Goal: Transaction & Acquisition: Purchase product/service

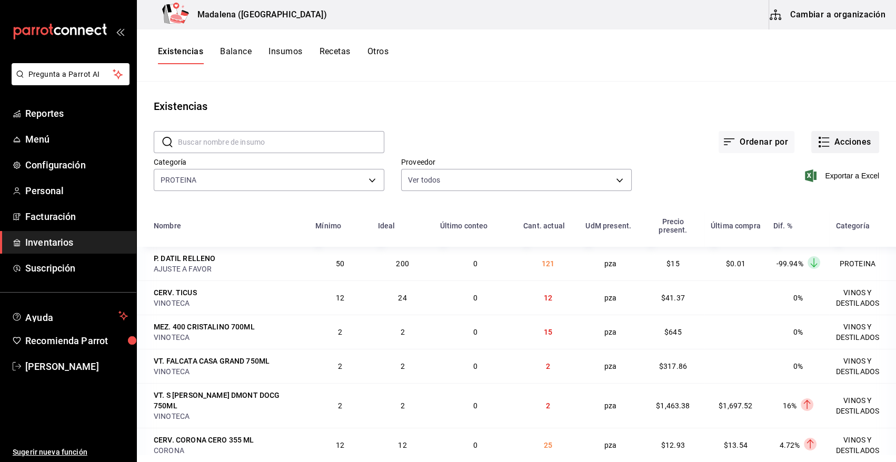
click at [844, 141] on button "Acciones" at bounding box center [845, 142] width 68 height 22
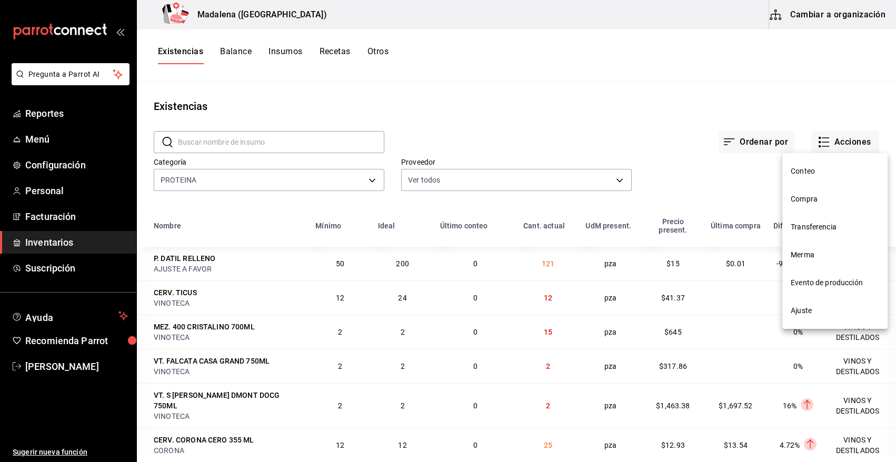
click at [799, 205] on li "Compra" at bounding box center [834, 199] width 105 height 28
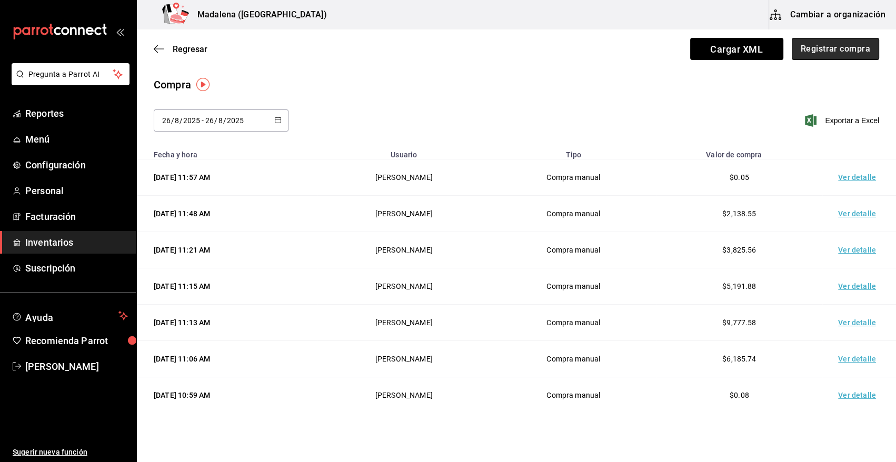
click at [829, 45] on button "Registrar compra" at bounding box center [835, 49] width 87 height 22
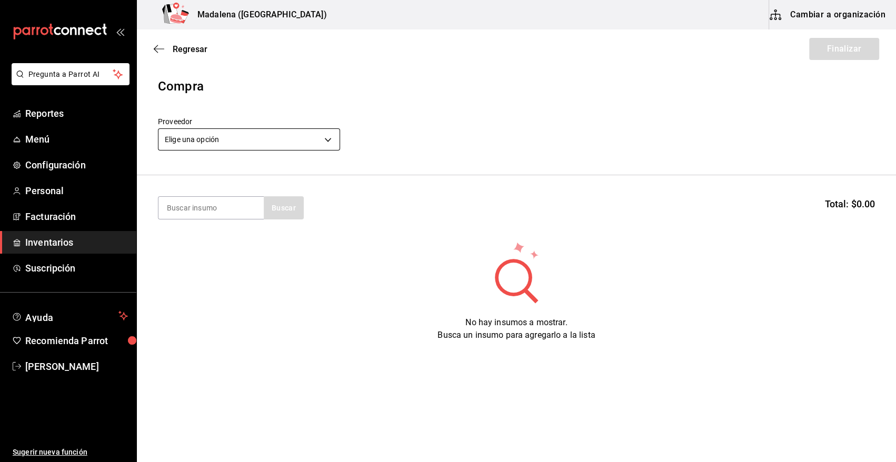
click at [254, 142] on body "Pregunta a Parrot AI Reportes Menú Configuración Personal Facturación Inventari…" at bounding box center [448, 201] width 896 height 403
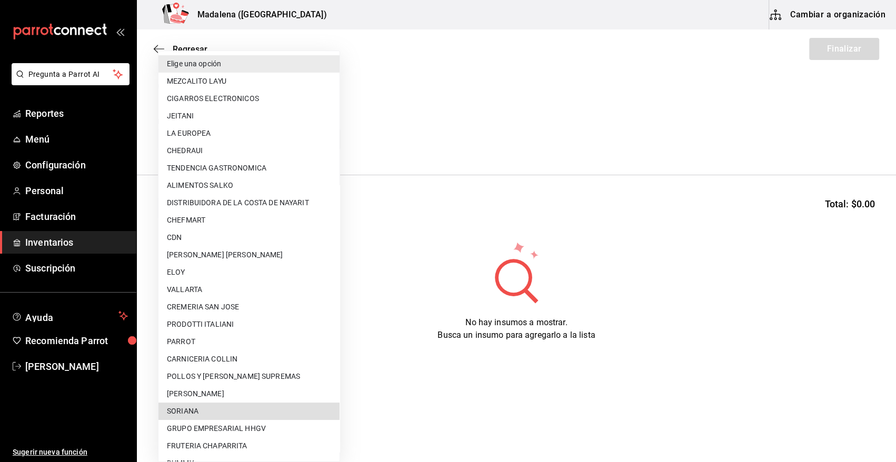
scroll to position [640, 0]
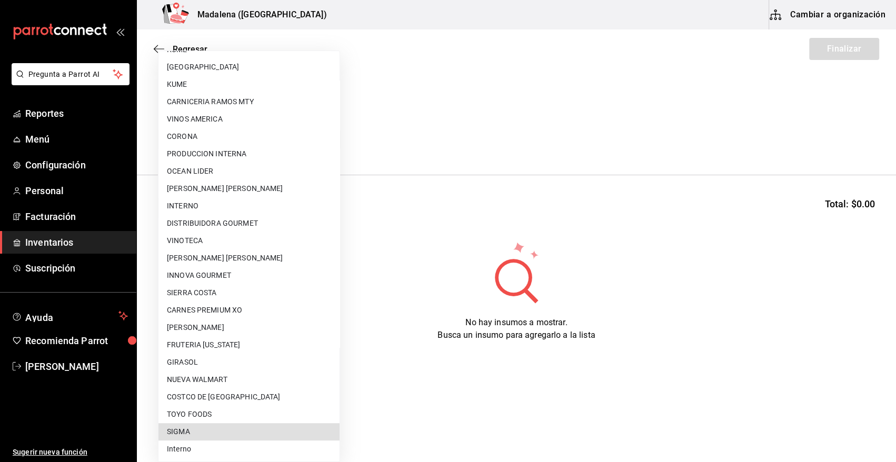
click at [233, 432] on li "SIGMA" at bounding box center [248, 431] width 181 height 17
type input "b3de96d6-3c20-45bc-abf9-e3c6c14f0adf"
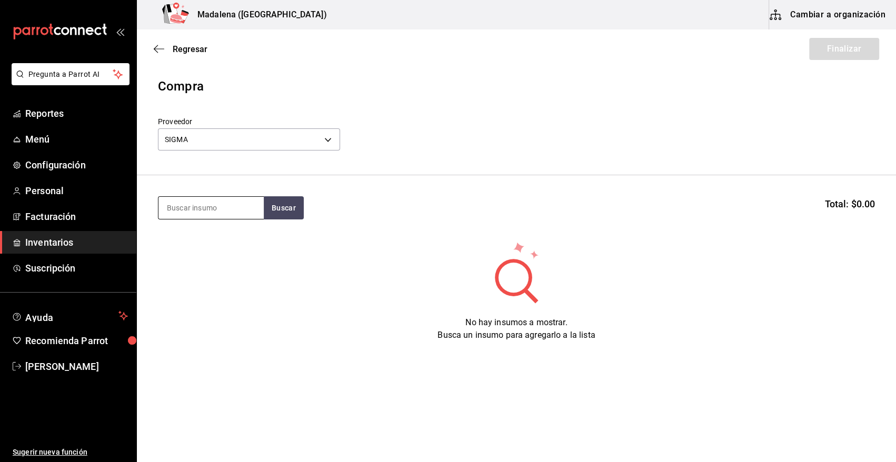
click at [204, 207] on input at bounding box center [210, 208] width 105 height 22
type input "COSTILLA"
click at [277, 211] on button "Buscar" at bounding box center [284, 207] width 40 height 23
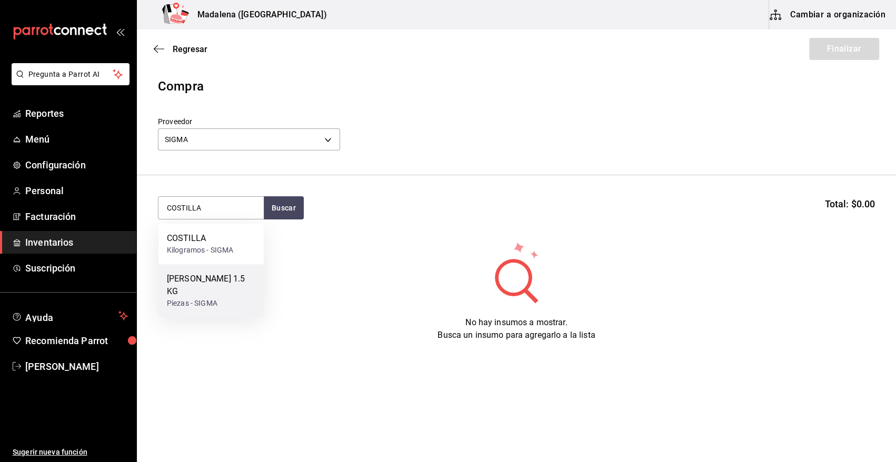
click at [218, 279] on div "[PERSON_NAME] 1.5 KG" at bounding box center [211, 285] width 88 height 25
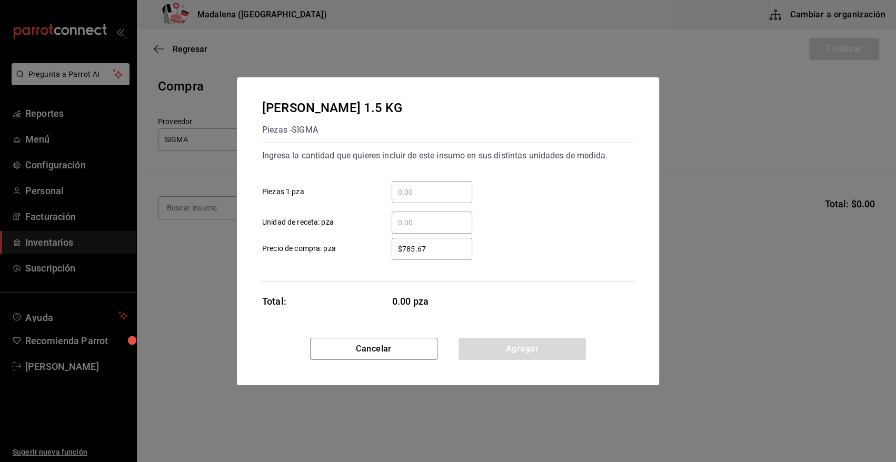
click at [415, 191] on input "​ Piezas 1 pza" at bounding box center [432, 192] width 81 height 13
type input "16"
drag, startPoint x: 438, startPoint y: 252, endPoint x: 353, endPoint y: 243, distance: 85.8
click at [353, 243] on label "$785.67 ​ Precio de compra: pza" at bounding box center [367, 249] width 210 height 22
type input "$972.34"
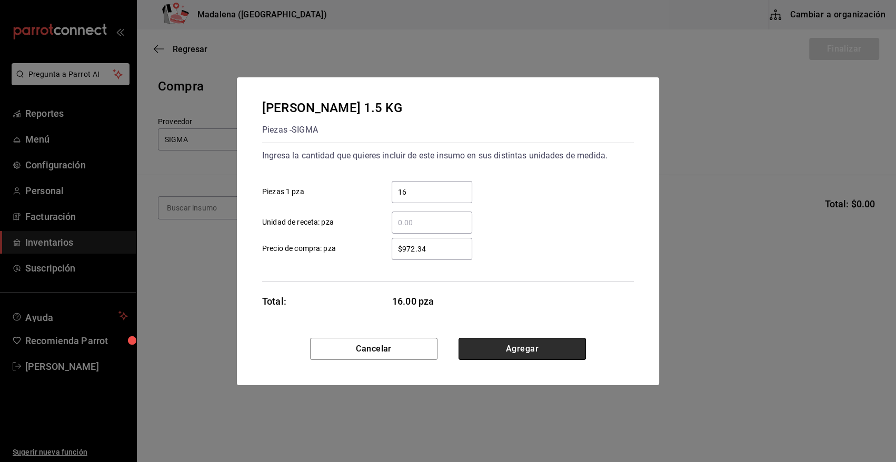
click at [550, 347] on button "Agregar" at bounding box center [522, 349] width 127 height 22
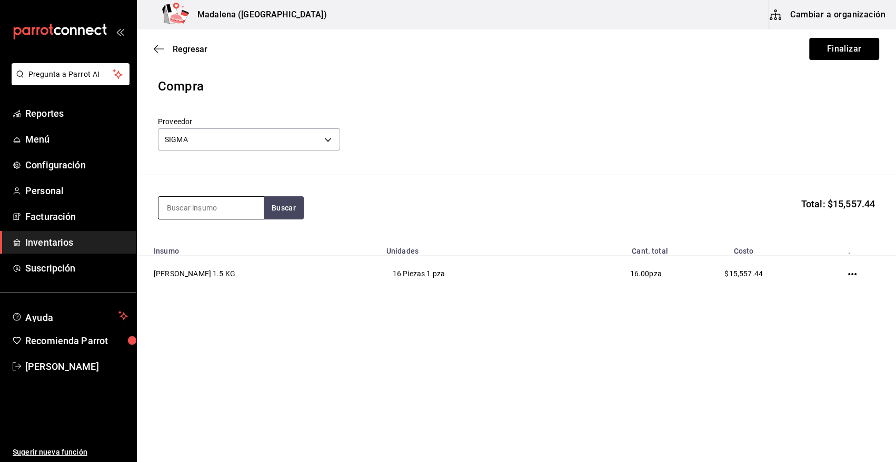
click at [203, 208] on input at bounding box center [210, 208] width 105 height 22
type input "[PERSON_NAME]"
click at [286, 213] on button "Buscar" at bounding box center [284, 207] width 40 height 23
click at [224, 242] on div "[PERSON_NAME] HOUSE 1 KG" at bounding box center [211, 244] width 88 height 25
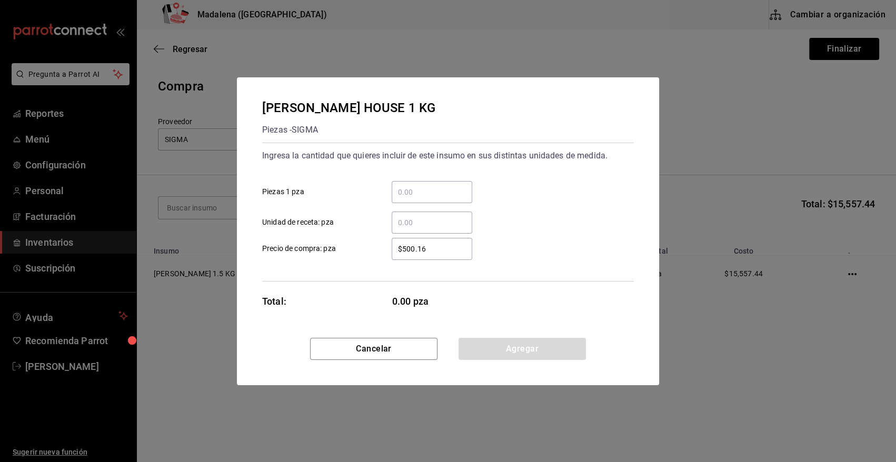
click at [416, 191] on input "​ Piezas 1 pza" at bounding box center [432, 192] width 81 height 13
type input "15"
drag, startPoint x: 453, startPoint y: 250, endPoint x: 342, endPoint y: 251, distance: 111.1
click at [342, 251] on label "$500.16 ​ Precio de compra: pza" at bounding box center [367, 249] width 210 height 22
type input "$584.02"
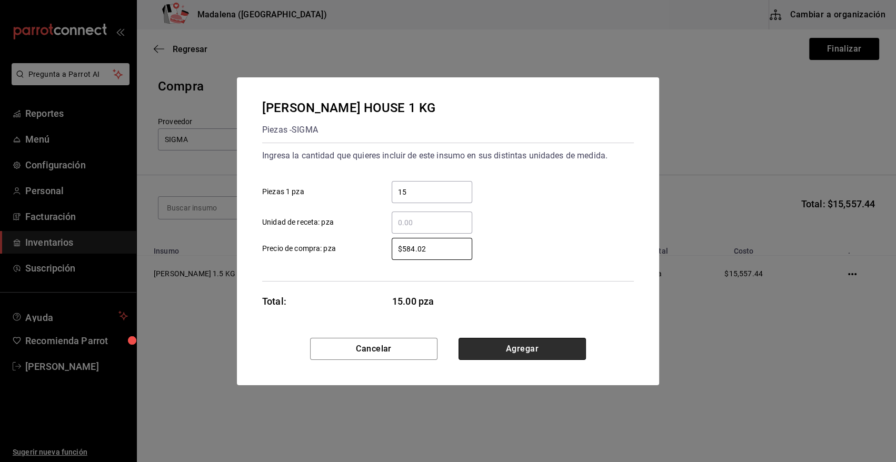
click at [507, 350] on button "Agregar" at bounding box center [522, 349] width 127 height 22
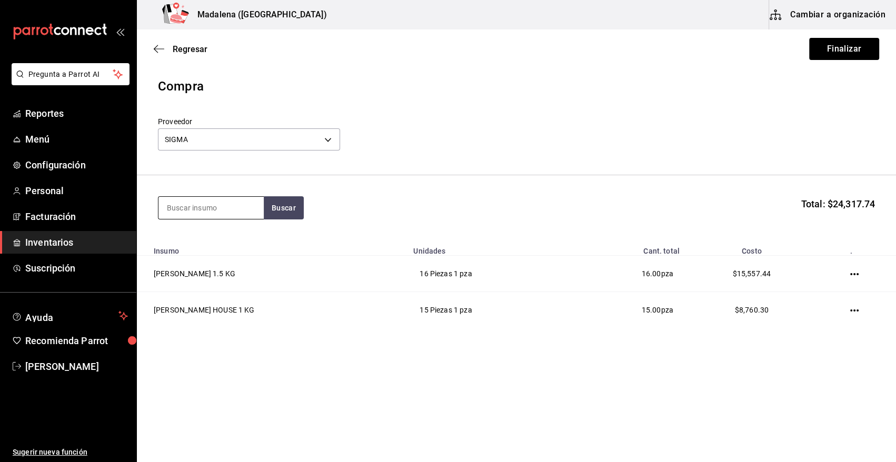
click at [230, 210] on input at bounding box center [210, 208] width 105 height 22
type input "NIEVE"
click at [294, 204] on button "Buscar" at bounding box center [284, 207] width 40 height 23
click at [214, 237] on div "P. NIEVE VAINILLA HAGENDAZ" at bounding box center [211, 244] width 88 height 25
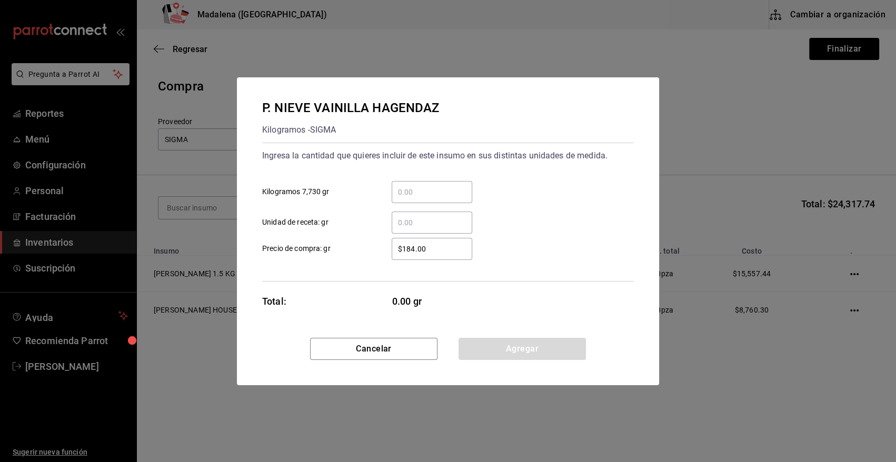
click at [448, 195] on input "​ Kilogramos 7,730 gr" at bounding box center [432, 192] width 81 height 13
type input "2"
click at [510, 174] on div "2 ​ Kilogramos 7,730 gr" at bounding box center [444, 188] width 380 height 31
drag, startPoint x: 440, startPoint y: 246, endPoint x: 358, endPoint y: 247, distance: 81.6
click at [363, 254] on label "$184.00 ​ Precio de compra: gr" at bounding box center [367, 249] width 210 height 22
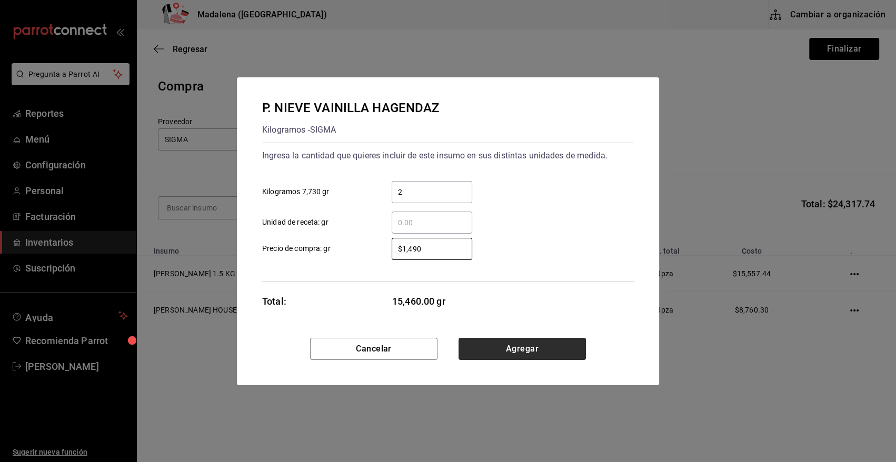
type input "$1,490"
click at [510, 350] on button "Agregar" at bounding box center [522, 349] width 127 height 22
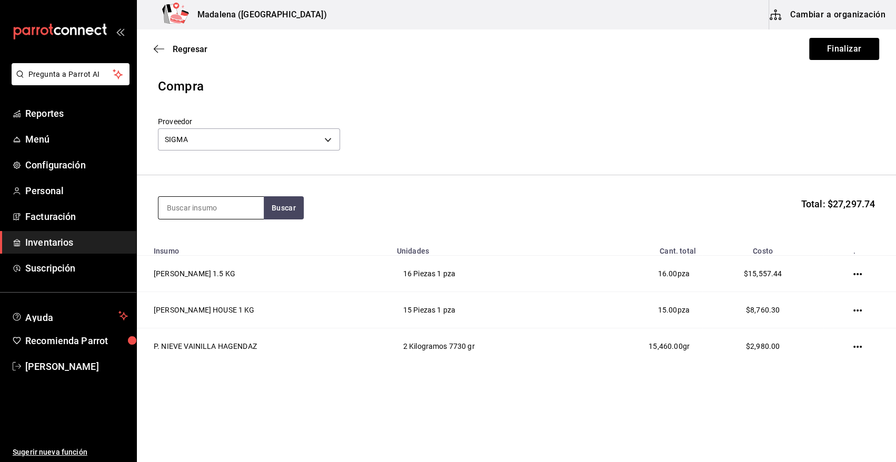
click at [191, 213] on input at bounding box center [210, 208] width 105 height 22
type input "PAN"
click at [282, 213] on button "Buscar" at bounding box center [284, 207] width 40 height 23
click at [205, 244] on div "V. PAN HAMBURGUESA" at bounding box center [211, 238] width 88 height 13
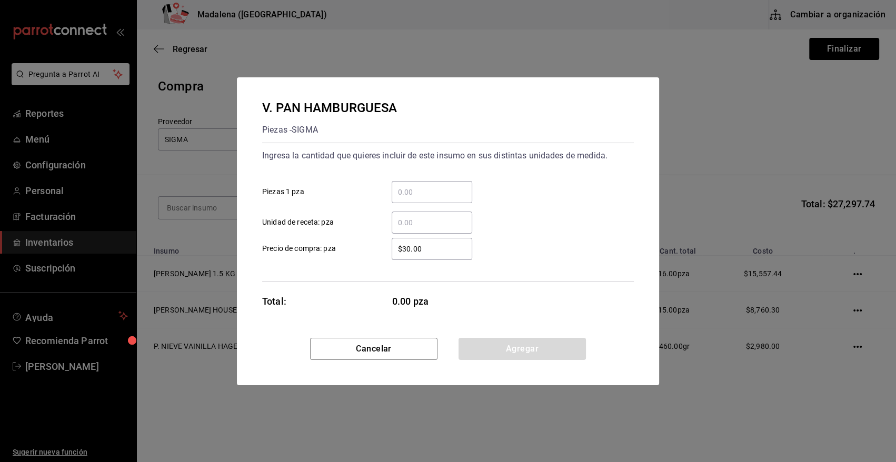
click at [437, 186] on input "​ Piezas 1 pza" at bounding box center [432, 192] width 81 height 13
type input "72"
drag, startPoint x: 439, startPoint y: 250, endPoint x: 359, endPoint y: 250, distance: 80.0
click at [359, 250] on label "$30.00 ​ Precio de compra: pza" at bounding box center [367, 249] width 210 height 22
type input "$11.10"
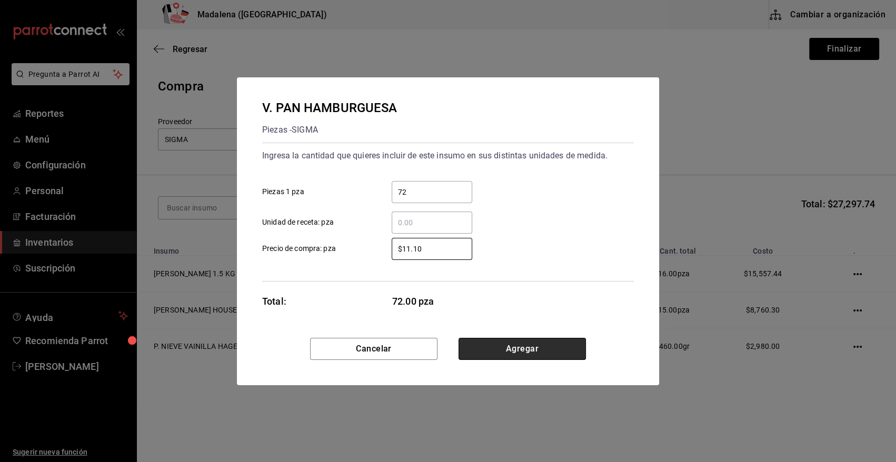
click at [552, 348] on button "Agregar" at bounding box center [522, 349] width 127 height 22
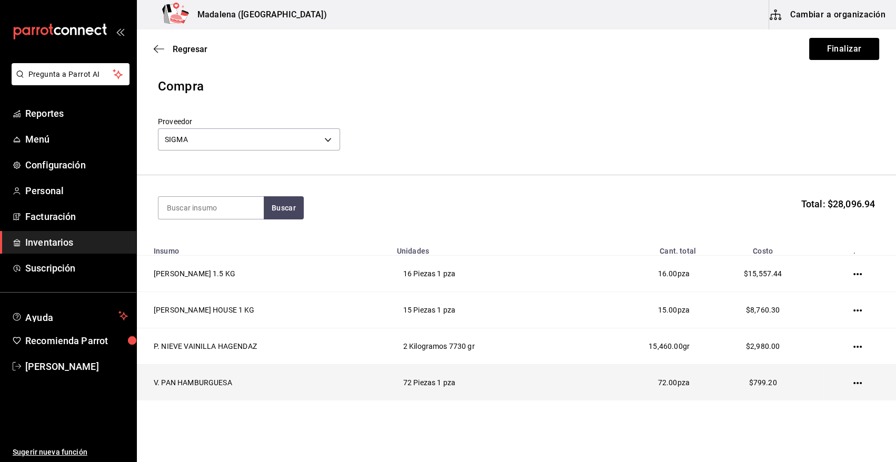
scroll to position [32, 0]
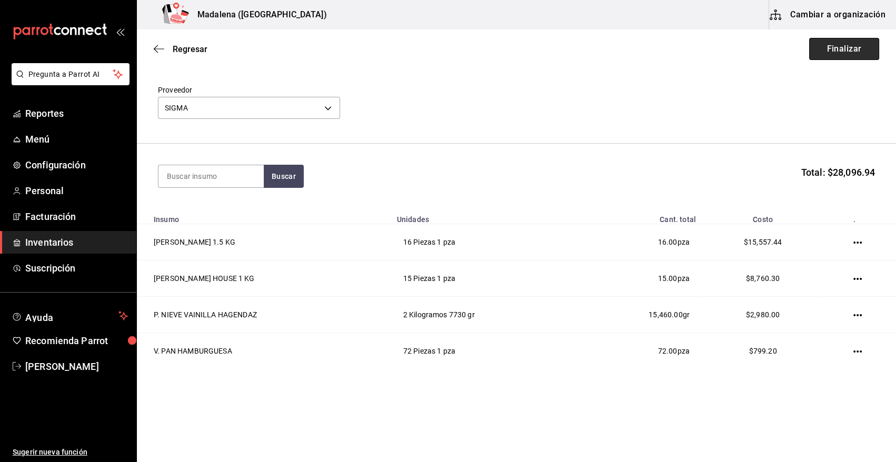
click at [818, 49] on button "Finalizar" at bounding box center [844, 49] width 70 height 22
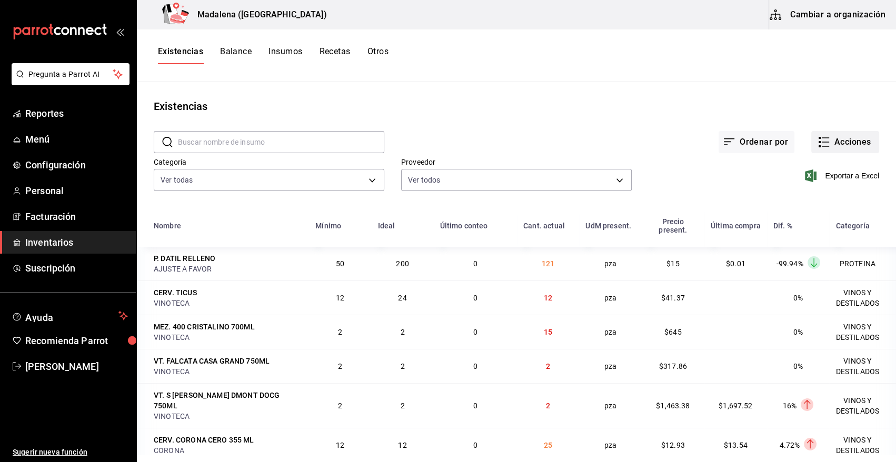
click at [842, 142] on button "Acciones" at bounding box center [845, 142] width 68 height 22
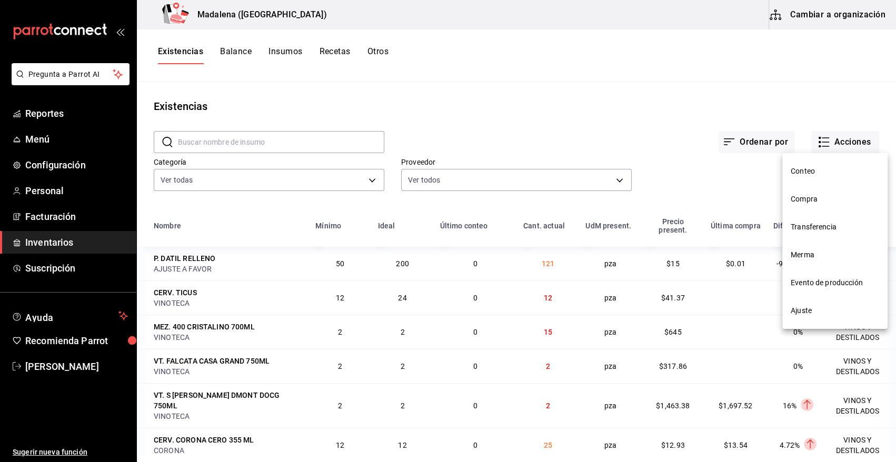
click at [803, 196] on span "Compra" at bounding box center [835, 199] width 88 height 11
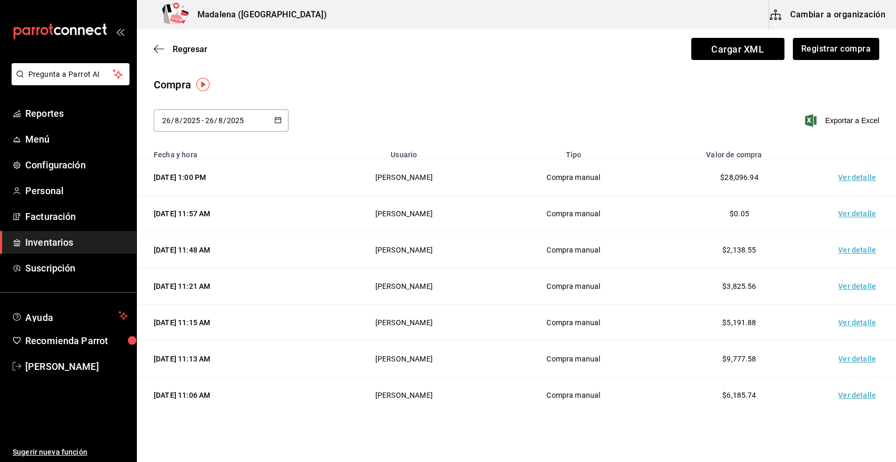
click at [837, 179] on td "Ver detalle" at bounding box center [859, 178] width 74 height 36
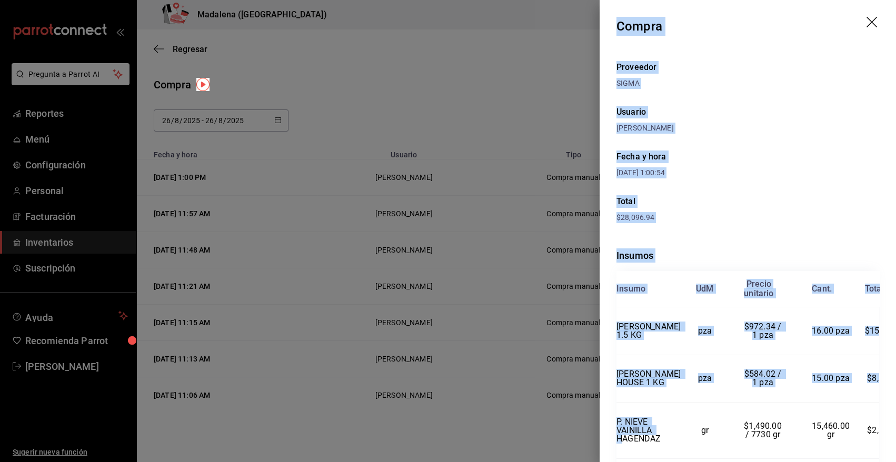
scroll to position [88, 0]
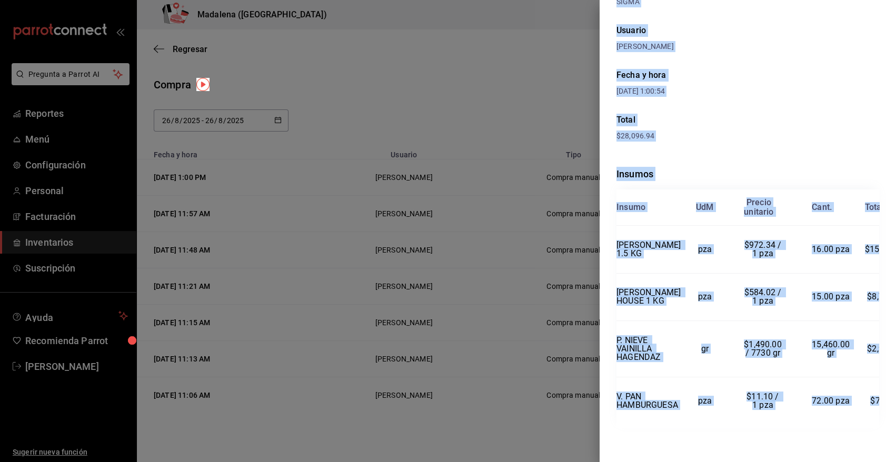
drag, startPoint x: 616, startPoint y: 22, endPoint x: 894, endPoint y: 393, distance: 463.3
click at [894, 393] on div "Compra Proveedor SIGMA Usuario [PERSON_NAME] y hora [DATE] 1:00:54 Total $28,09…" at bounding box center [748, 231] width 296 height 462
copy div "Compra Proveedor SIGMA Usuario [PERSON_NAME] y hora [DATE] 1:00:54 Total $28,09…"
